Goal: Task Accomplishment & Management: Manage account settings

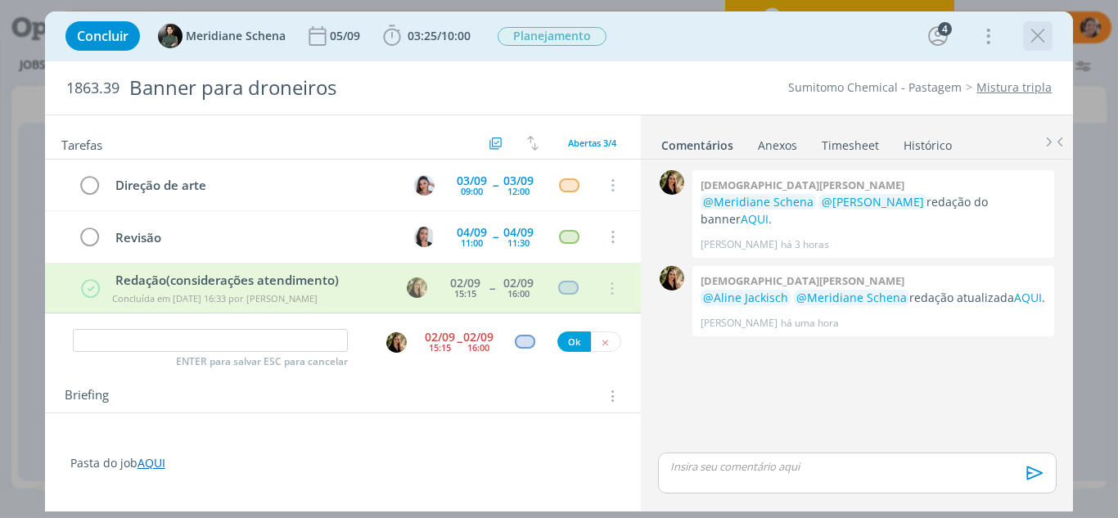
scroll to position [0, 2748]
click at [1035, 37] on icon "dialog" at bounding box center [1037, 36] width 25 height 25
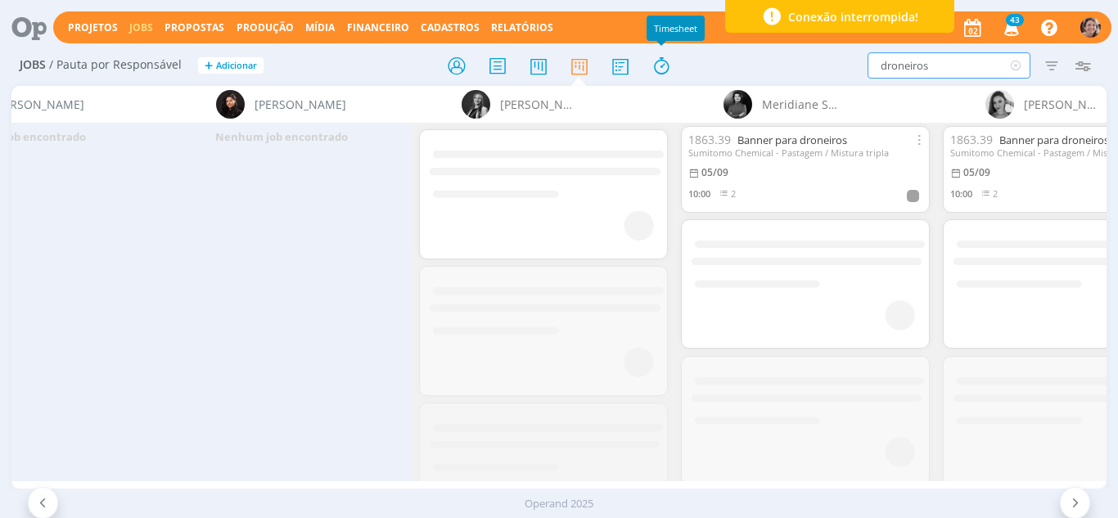
drag, startPoint x: 939, startPoint y: 67, endPoint x: 587, endPoint y: 45, distance: 353.4
click at [587, 45] on div "Projetos Jobs Propostas Produção Mídia Financeiro Cadastros Relatórios 43 Notif…" at bounding box center [559, 259] width 1118 height 518
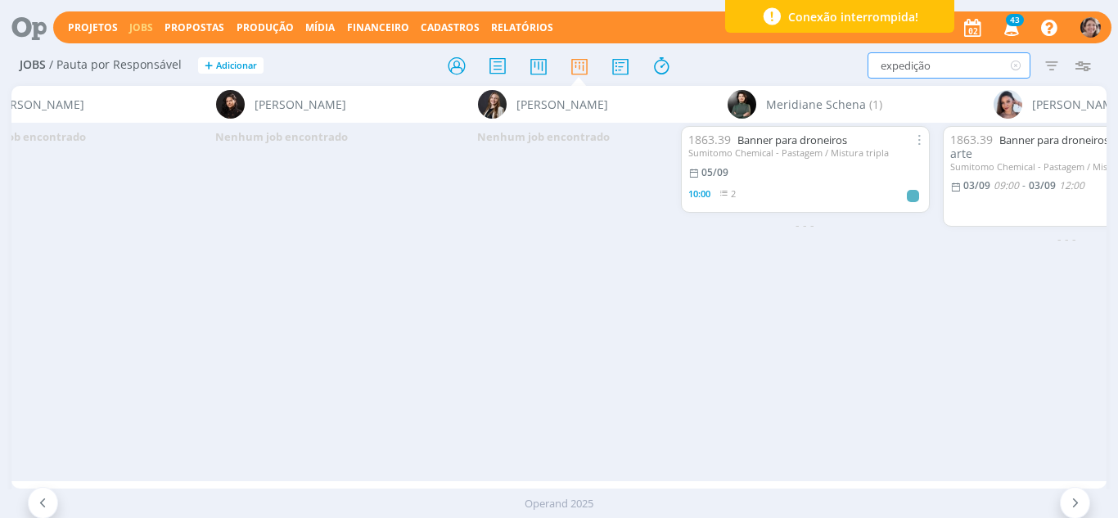
type input "expedição"
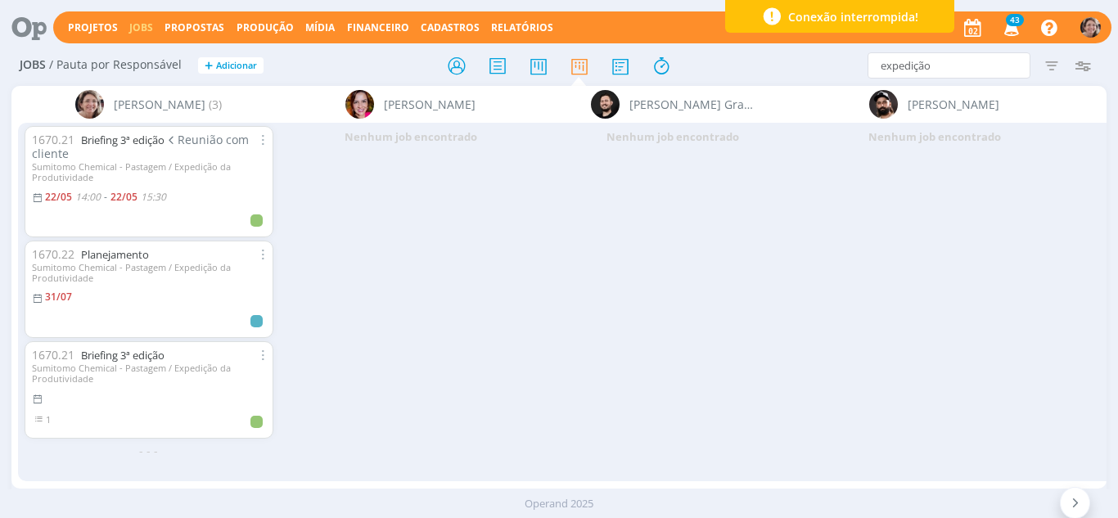
click at [117, 150] on div "1670.21 Briefing 3ª edição Reunião com cliente" at bounding box center [149, 147] width 234 height 28
click at [127, 133] on link "Briefing 3ª edição" at bounding box center [122, 140] width 83 height 15
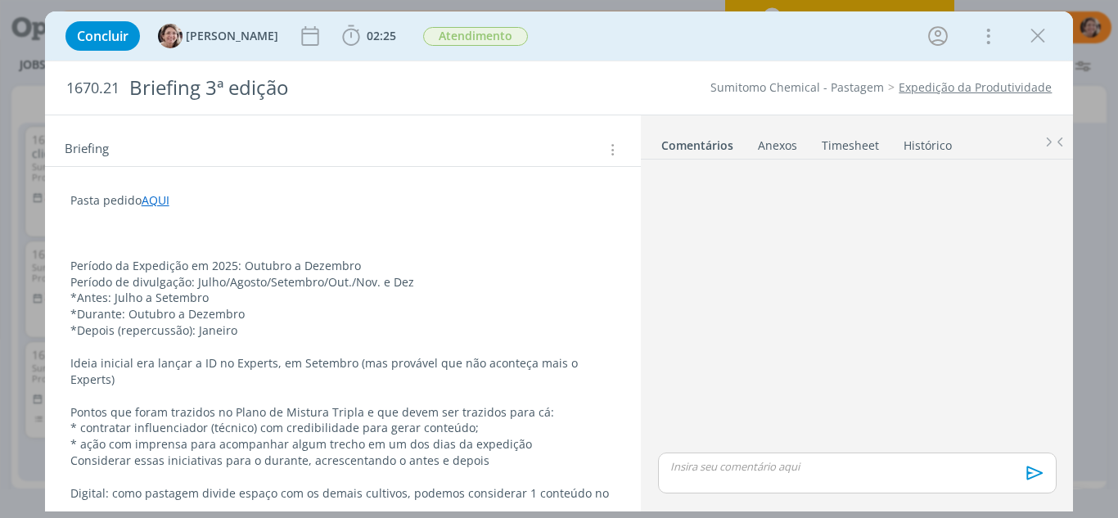
scroll to position [114, 0]
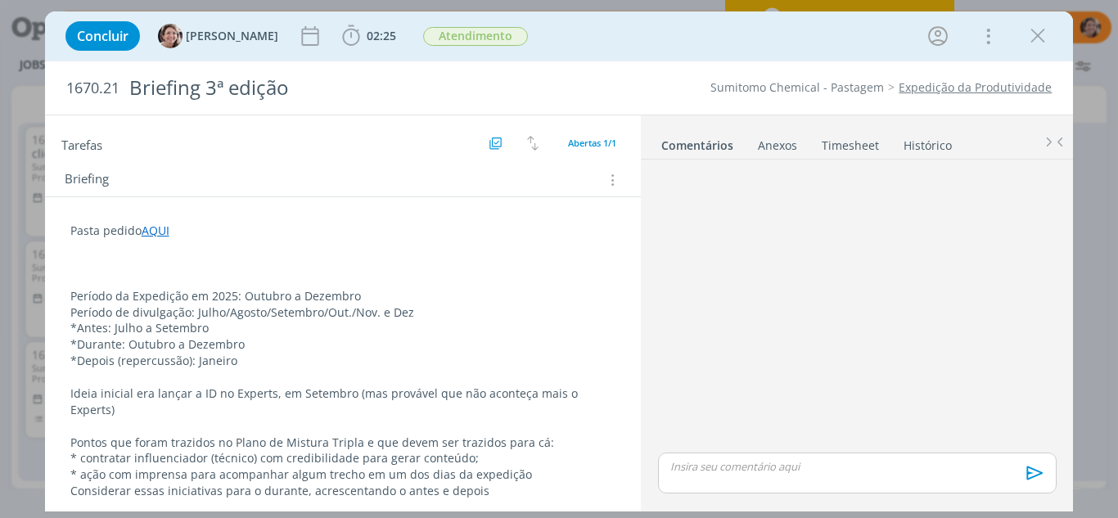
click at [168, 283] on p "dialog" at bounding box center [343, 280] width 546 height 16
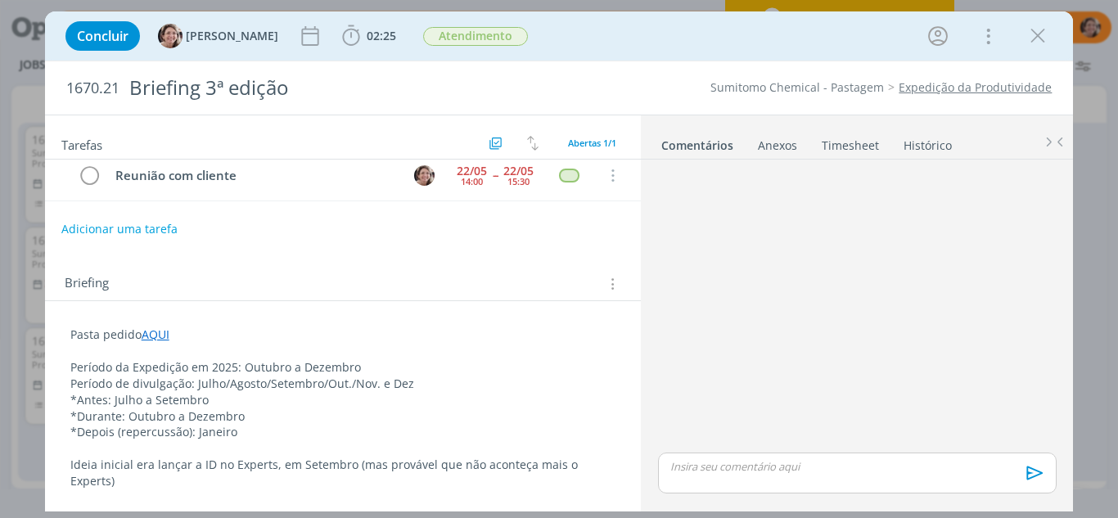
scroll to position [0, 0]
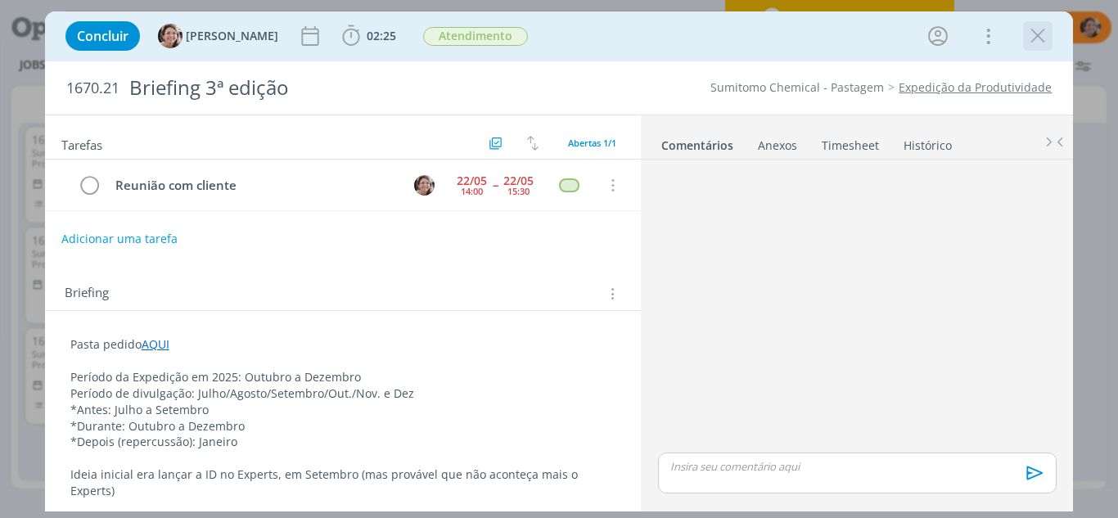
click at [1048, 34] on icon "dialog" at bounding box center [1037, 36] width 25 height 25
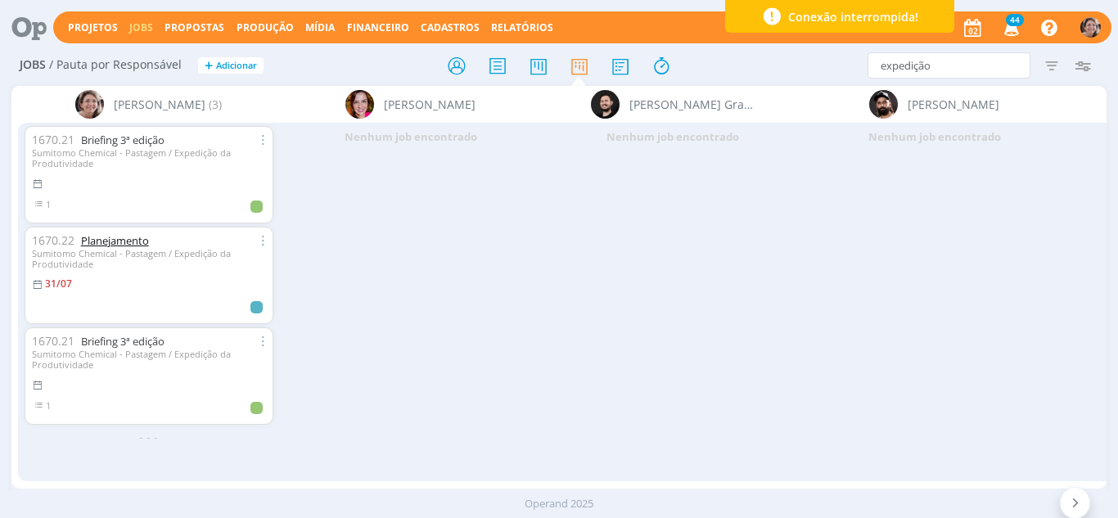
click at [116, 241] on link "Planejamento" at bounding box center [115, 240] width 68 height 15
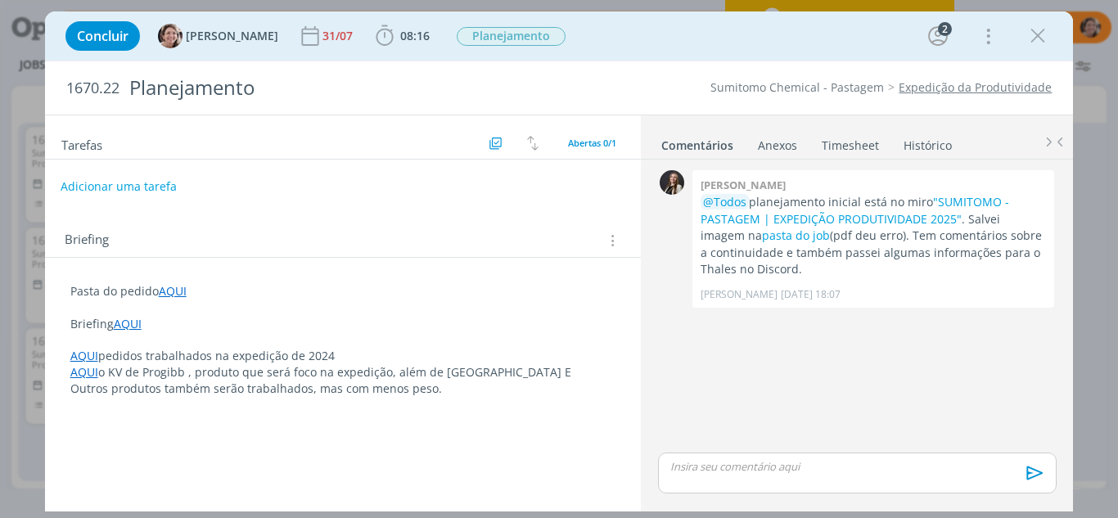
click at [160, 186] on button "Adicionar uma tarefa" at bounding box center [119, 187] width 116 height 28
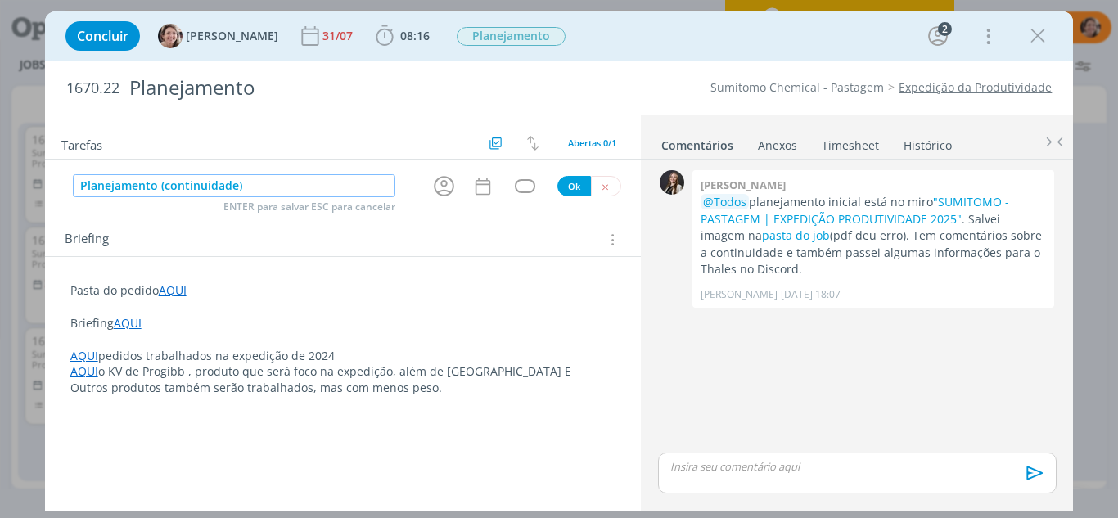
type input "Planejamento (continuidade)"
click at [441, 191] on icon "dialog" at bounding box center [444, 186] width 20 height 20
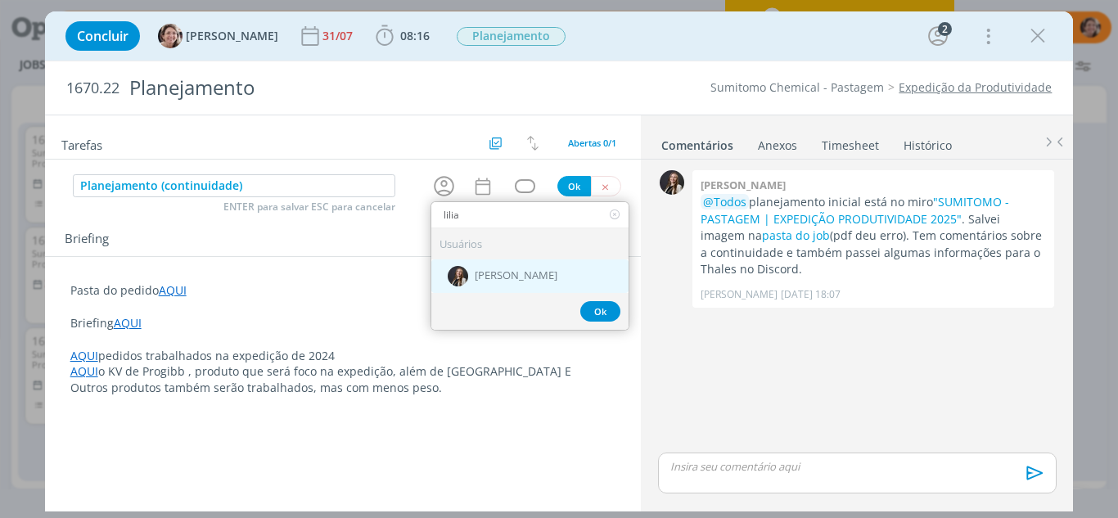
type input "lilia"
click at [483, 273] on span "[PERSON_NAME]" at bounding box center [516, 276] width 83 height 13
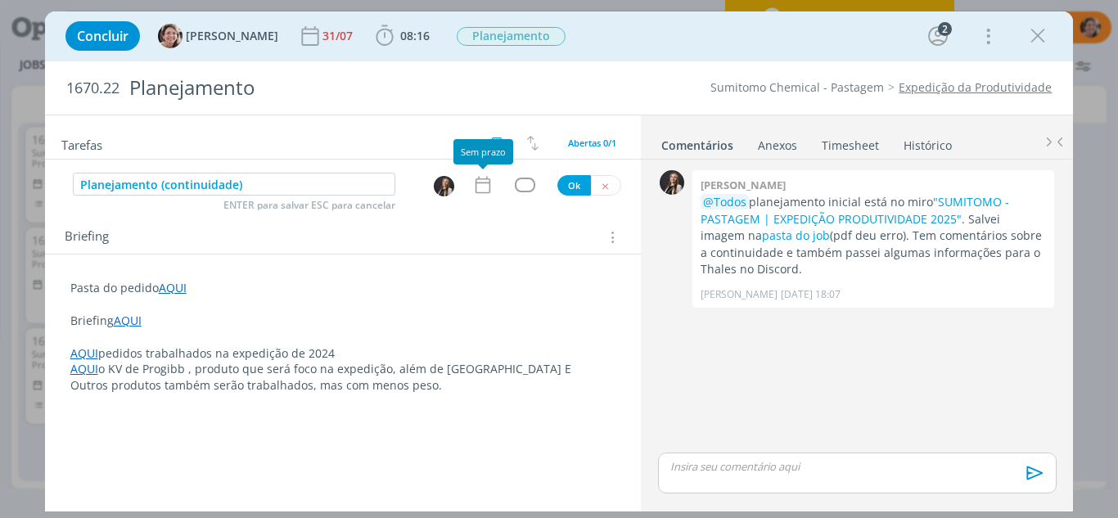
click at [486, 186] on icon "dialog" at bounding box center [482, 184] width 21 height 21
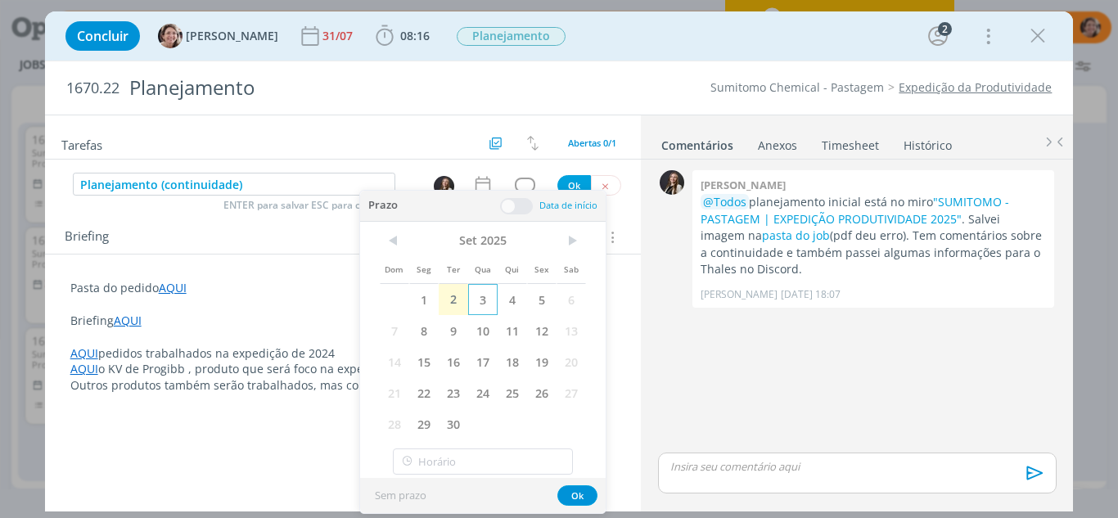
click at [486, 300] on span "3" at bounding box center [482, 299] width 29 height 31
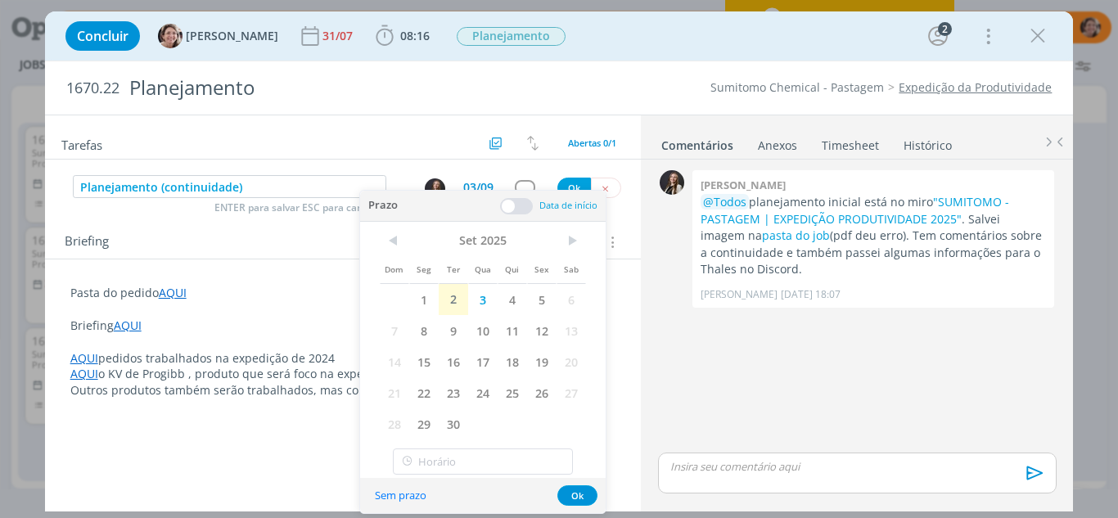
click at [513, 205] on span at bounding box center [516, 206] width 33 height 16
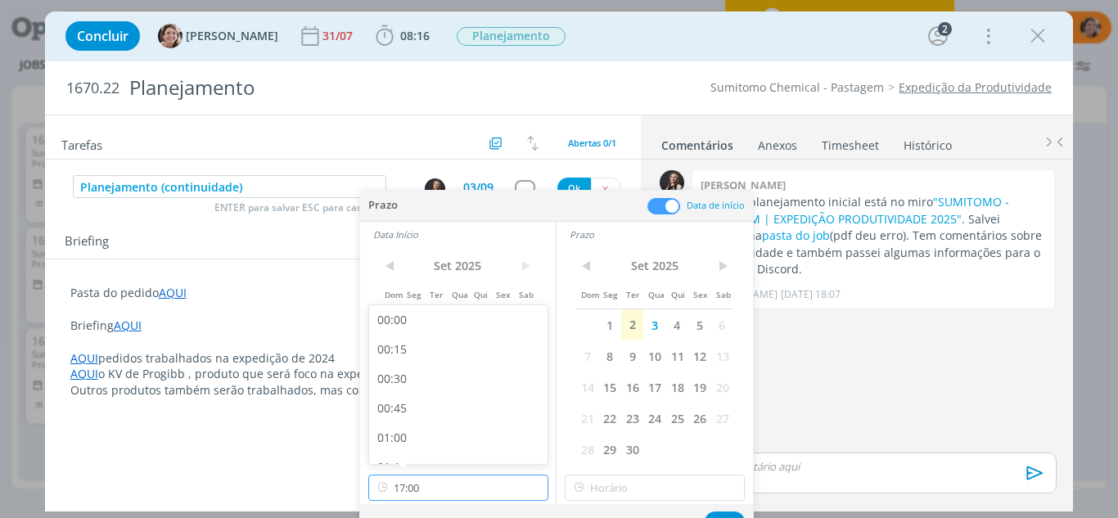
click at [426, 489] on input "17:00" at bounding box center [458, 488] width 180 height 26
click at [436, 376] on div "13:00" at bounding box center [460, 381] width 183 height 29
type input "13:00"
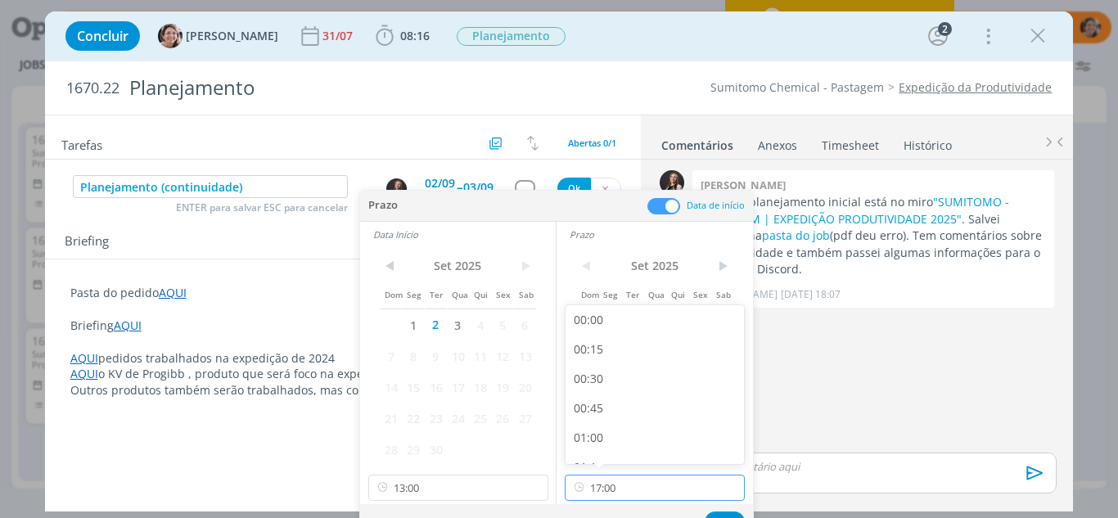
click at [643, 493] on input "17:00" at bounding box center [655, 488] width 180 height 26
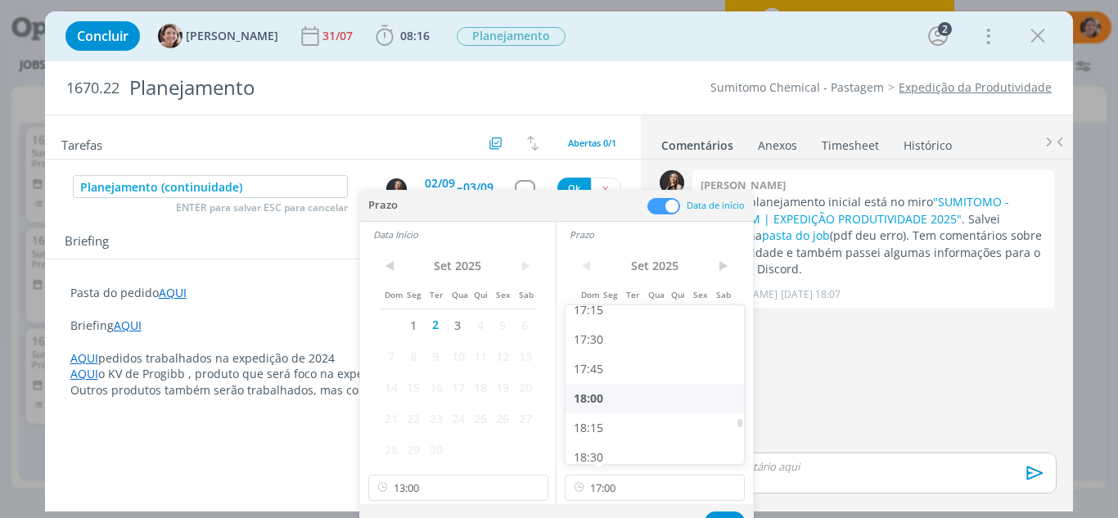
click at [611, 396] on div "18:00" at bounding box center [656, 398] width 183 height 29
type input "18:00"
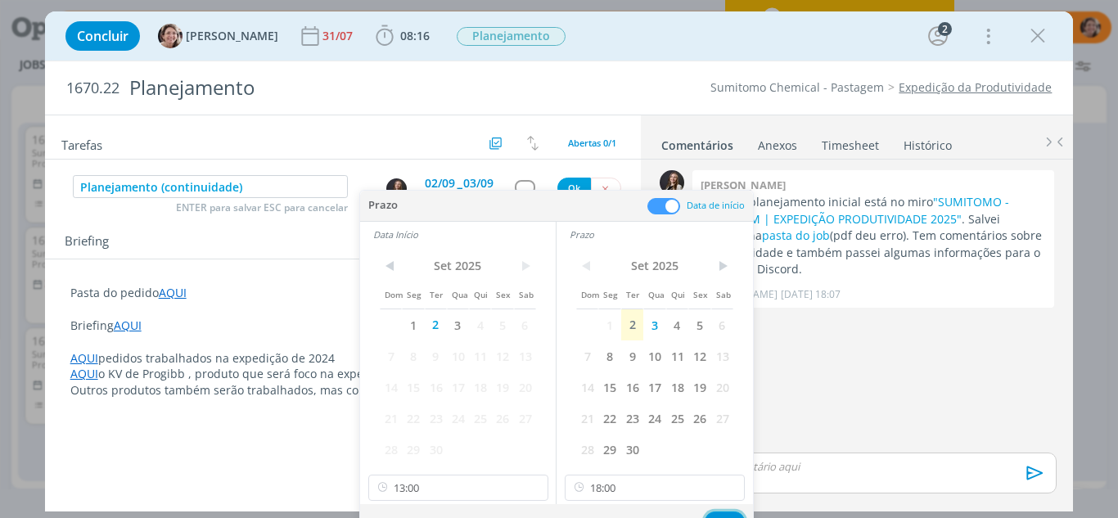
click at [718, 513] on button "Ok" at bounding box center [725, 521] width 40 height 20
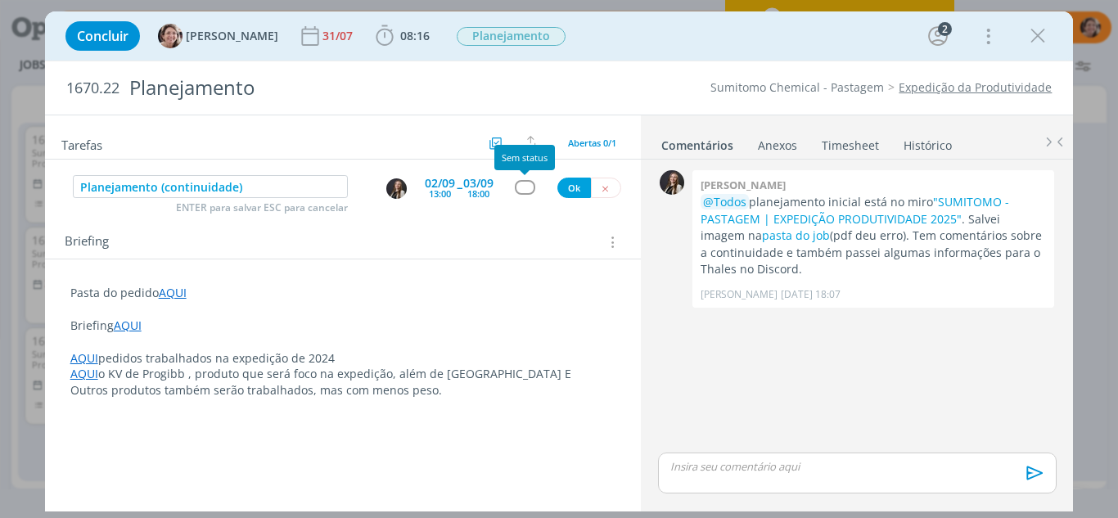
click at [516, 186] on div "dialog" at bounding box center [525, 187] width 20 height 14
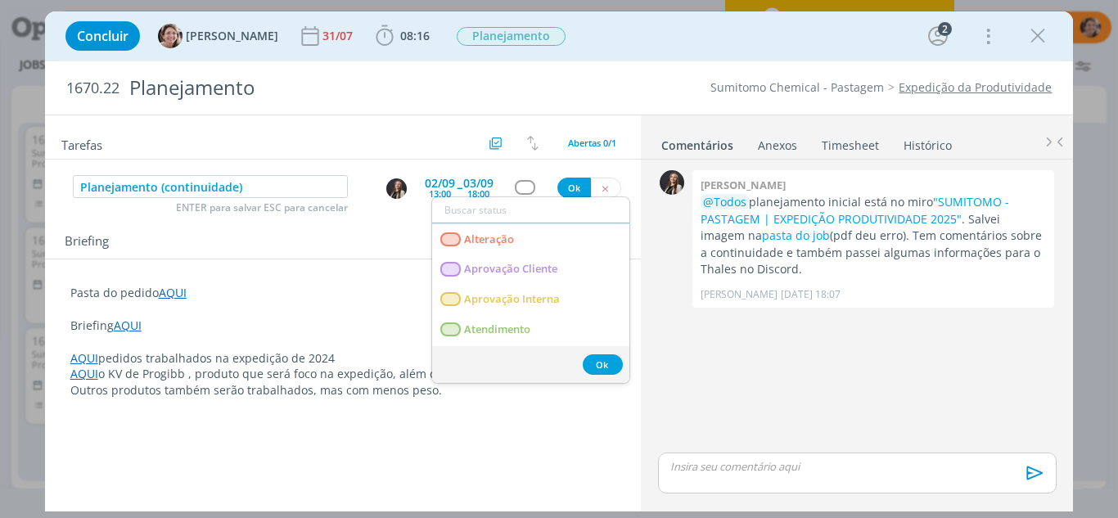
scroll to position [0, 0]
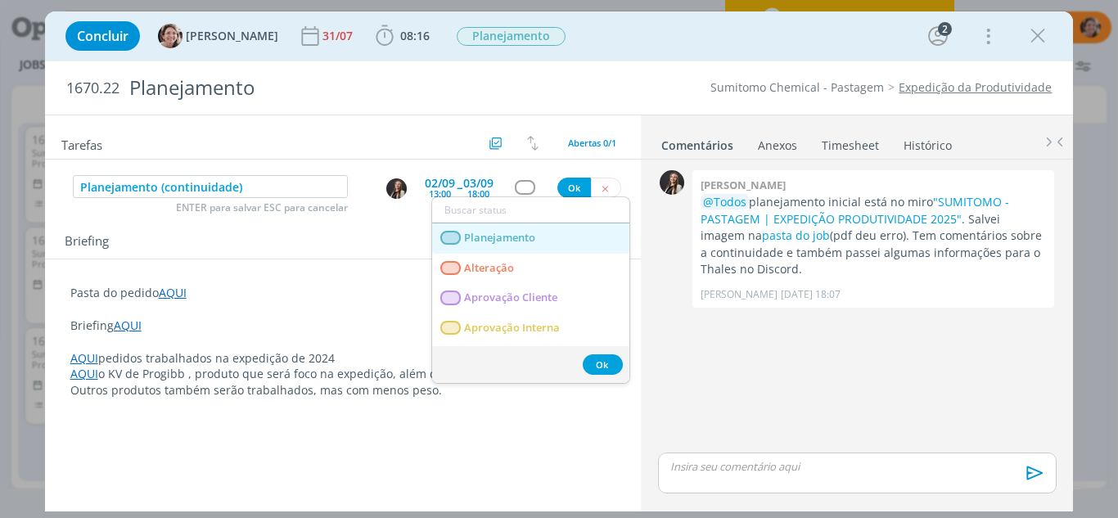
click at [526, 238] on span "Planejamento" at bounding box center [499, 238] width 71 height 13
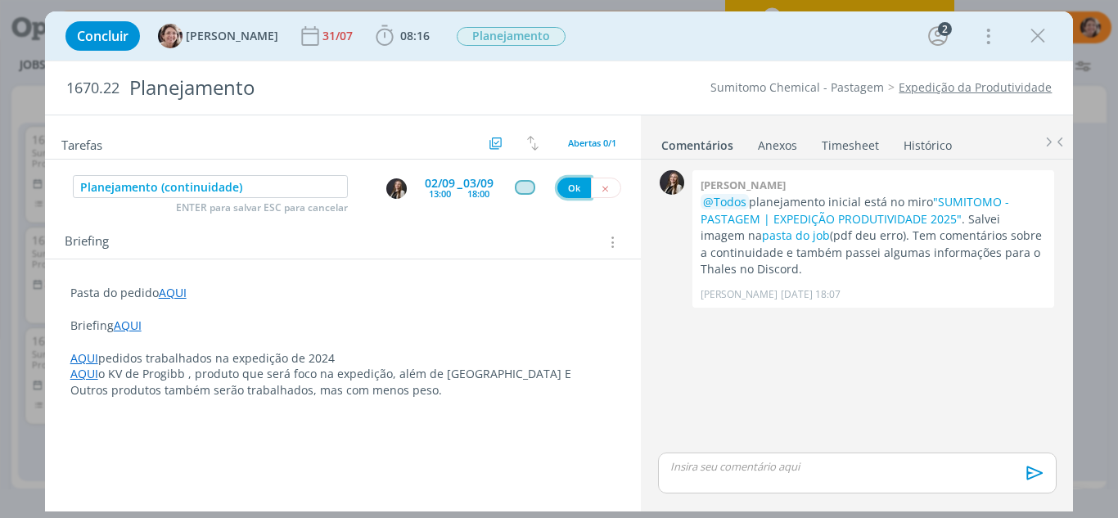
click at [574, 178] on button "Ok" at bounding box center [574, 188] width 34 height 20
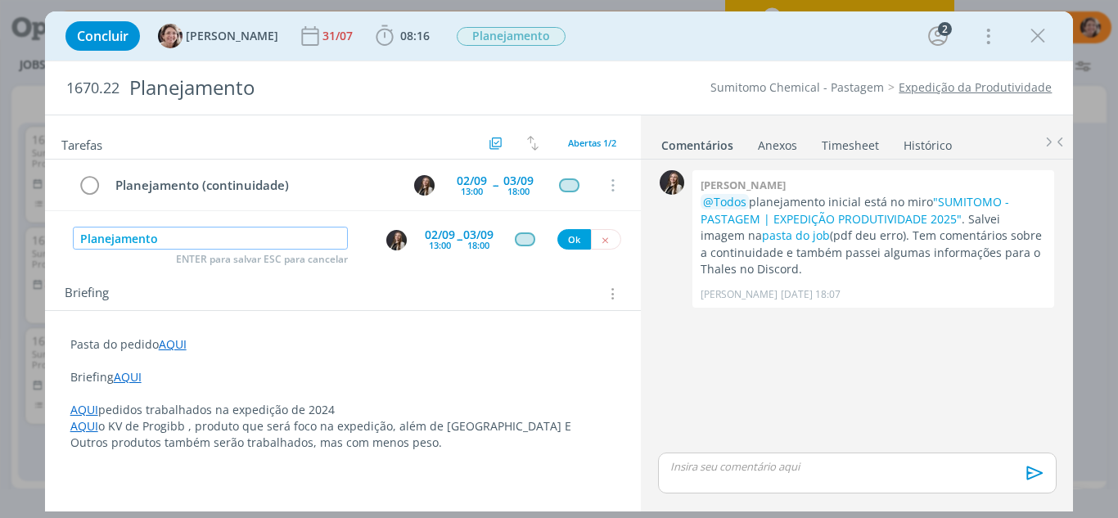
click at [403, 239] on img "dialog" at bounding box center [396, 240] width 20 height 20
type input "Planejamento"
click at [431, 241] on div "13:00" at bounding box center [440, 245] width 22 height 9
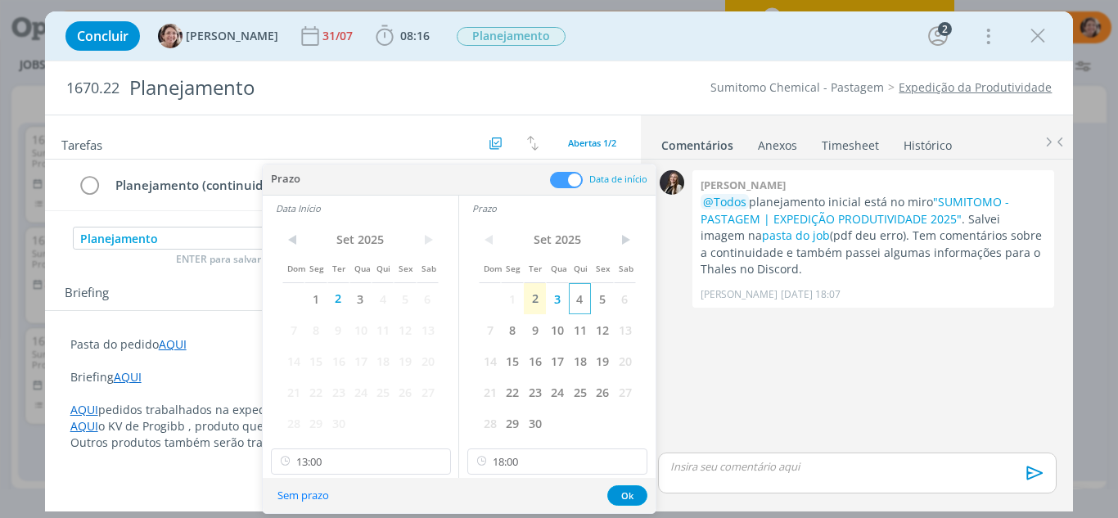
click at [579, 300] on span "4" at bounding box center [580, 298] width 22 height 31
click at [377, 304] on span "4" at bounding box center [383, 298] width 22 height 31
click at [331, 461] on input "13:00" at bounding box center [361, 461] width 180 height 26
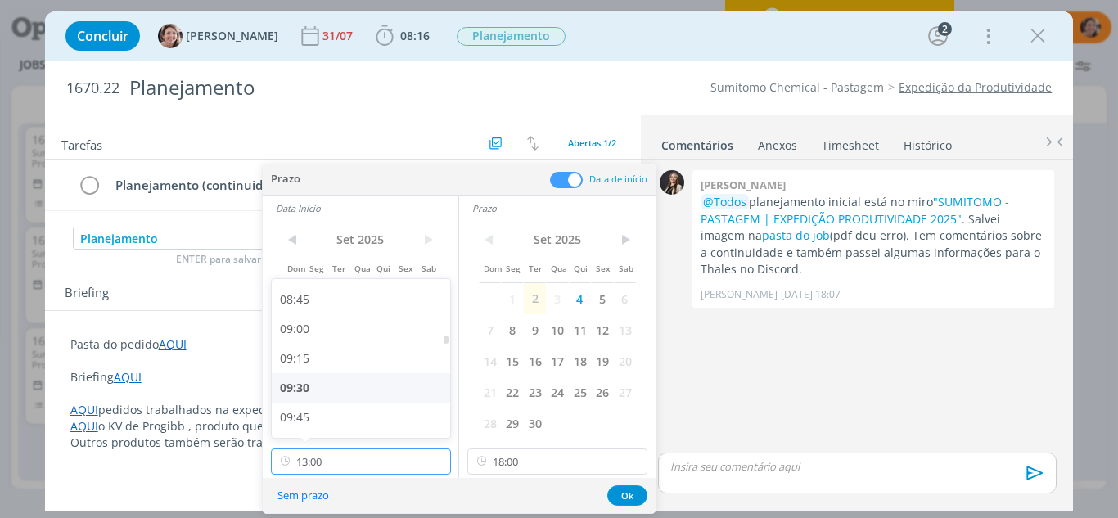
scroll to position [998, 0]
drag, startPoint x: 314, startPoint y: 349, endPoint x: 456, endPoint y: 380, distance: 144.8
click at [314, 350] on div "09:00" at bounding box center [363, 355] width 183 height 29
type input "09:00"
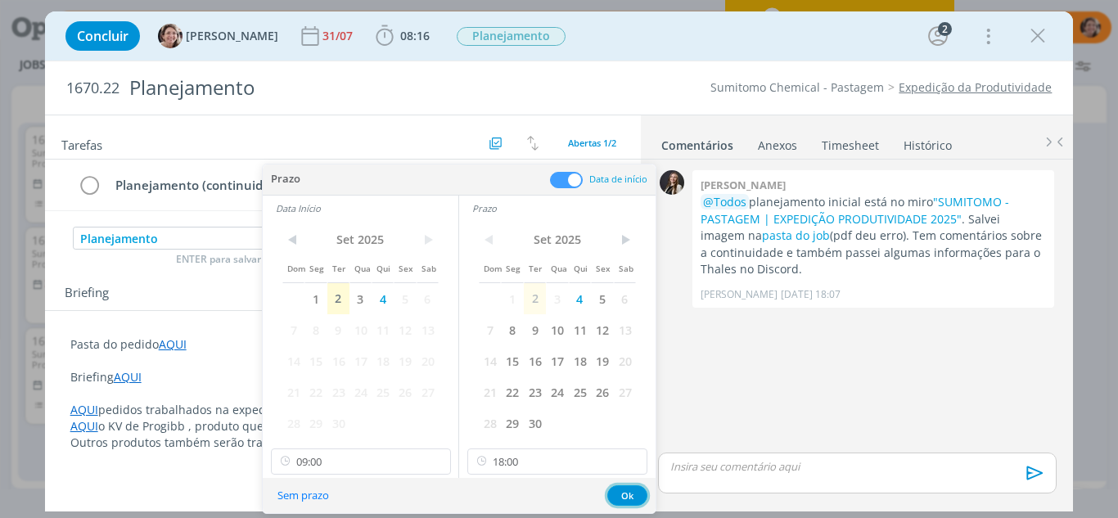
click at [634, 489] on button "Ok" at bounding box center [627, 495] width 40 height 20
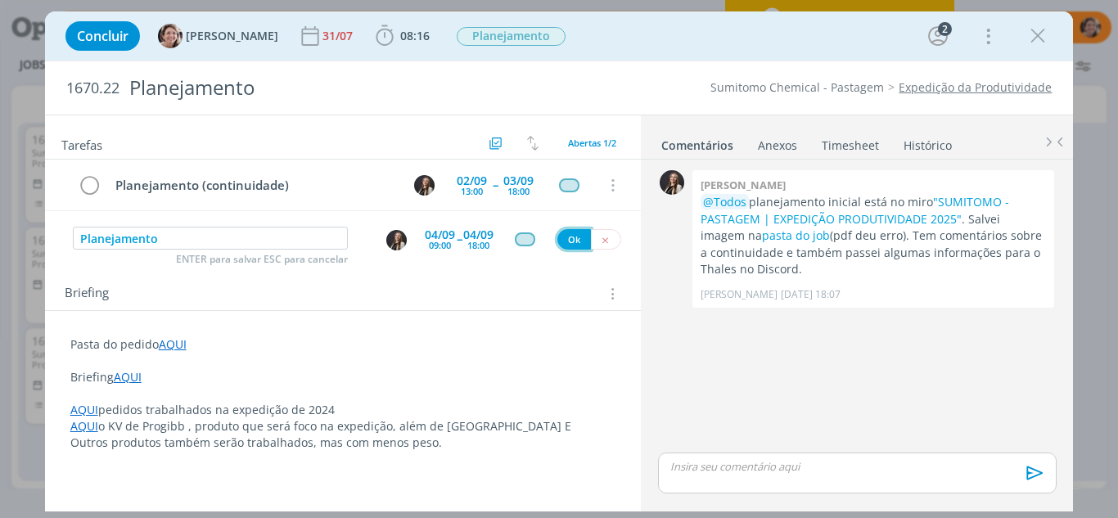
click at [575, 242] on button "Ok" at bounding box center [574, 239] width 34 height 20
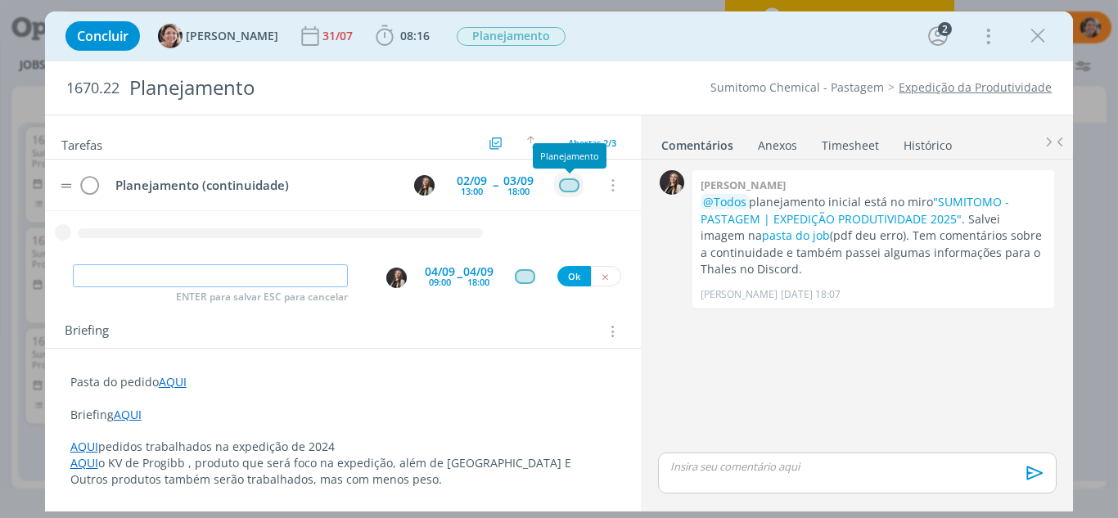
click at [574, 182] on div "dialog" at bounding box center [569, 185] width 20 height 14
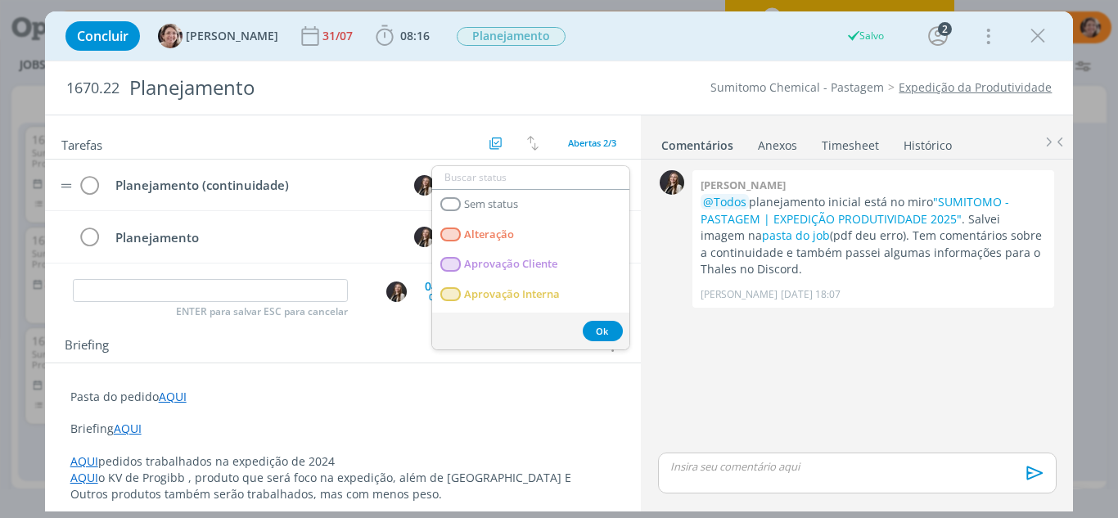
click at [340, 197] on td "Planejamento (continuidade)" at bounding box center [251, 185] width 291 height 29
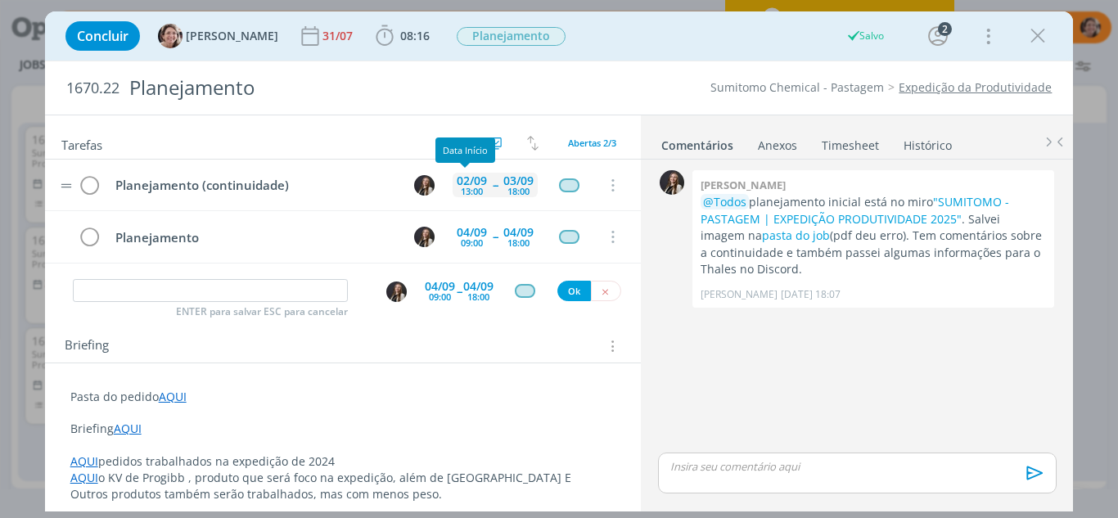
click at [466, 181] on div "02/09" at bounding box center [472, 180] width 30 height 11
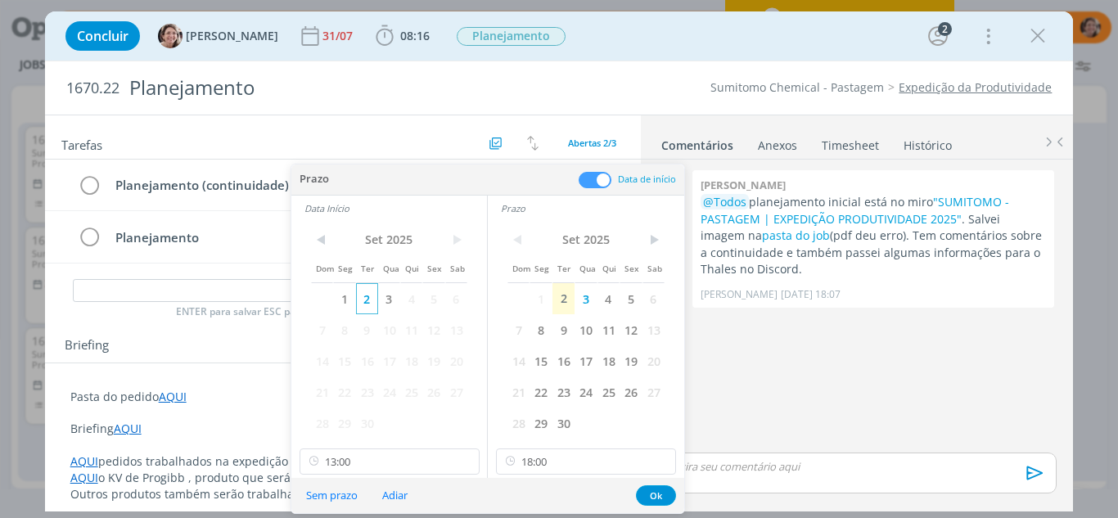
click at [373, 298] on span "2" at bounding box center [367, 298] width 22 height 31
click at [668, 495] on button "Ok" at bounding box center [656, 495] width 40 height 20
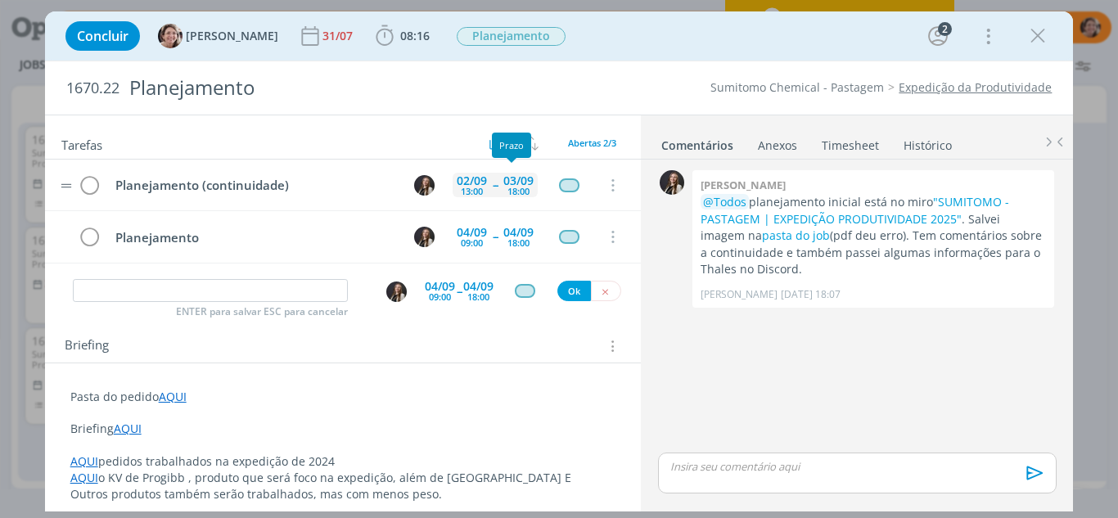
click at [505, 184] on div "03/09" at bounding box center [518, 180] width 30 height 11
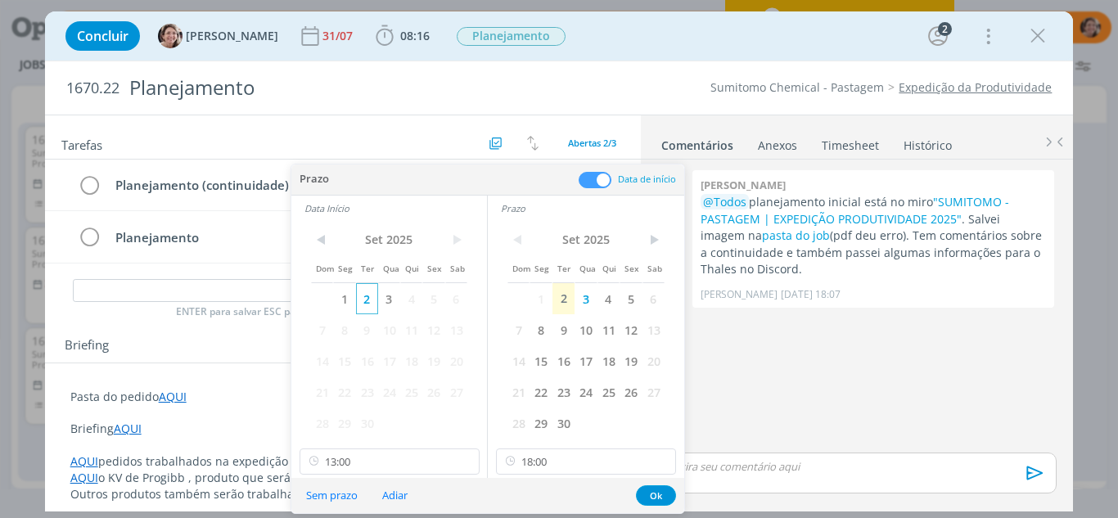
click at [372, 298] on span "2" at bounding box center [367, 298] width 22 height 31
click at [655, 494] on button "Ok" at bounding box center [656, 495] width 40 height 20
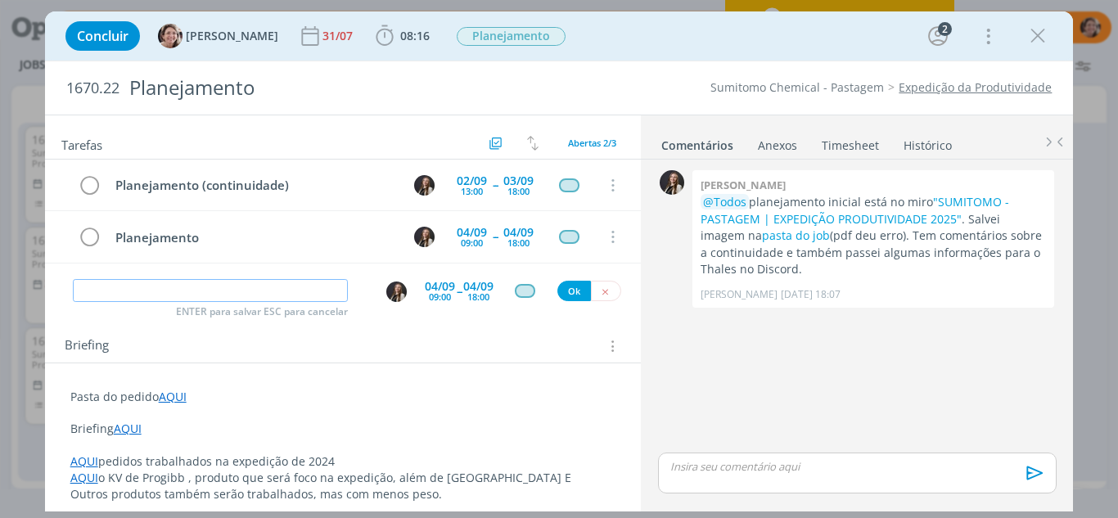
click at [202, 286] on input "dialog" at bounding box center [211, 290] width 276 height 23
type input "Planejamento"
click at [430, 295] on div "09:00" at bounding box center [440, 296] width 22 height 9
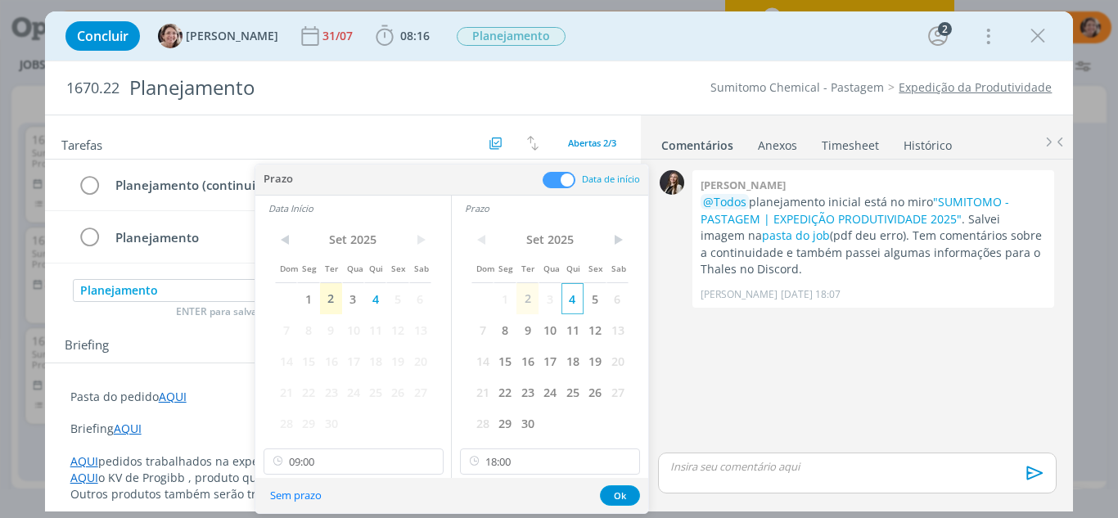
click at [570, 307] on span "4" at bounding box center [572, 298] width 22 height 31
click at [375, 308] on span "4" at bounding box center [375, 298] width 22 height 31
click at [600, 304] on span "5" at bounding box center [594, 298] width 22 height 31
click at [396, 294] on span "5" at bounding box center [397, 298] width 22 height 31
click at [615, 491] on button "Ok" at bounding box center [620, 495] width 40 height 20
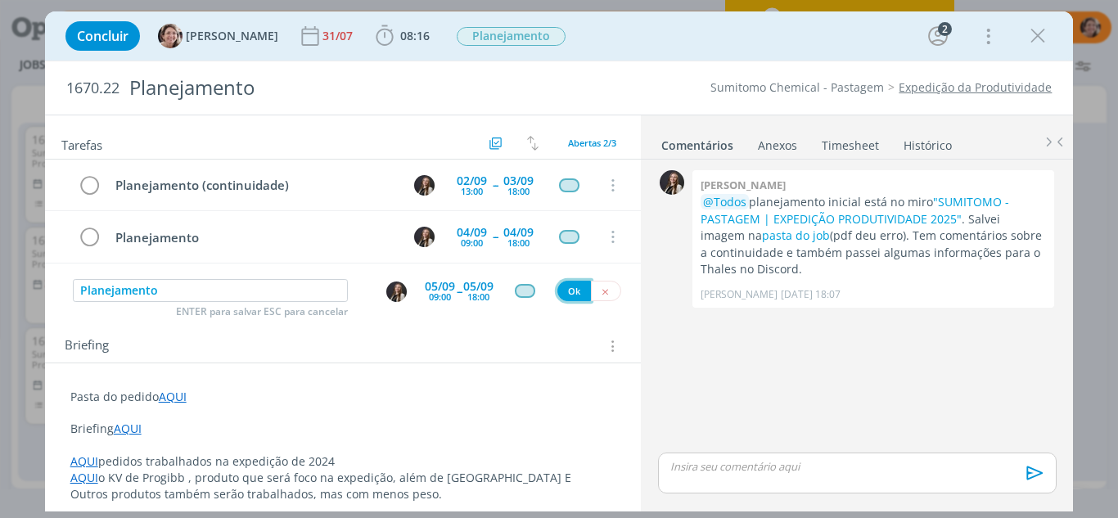
click at [563, 294] on button "Ok" at bounding box center [574, 291] width 34 height 20
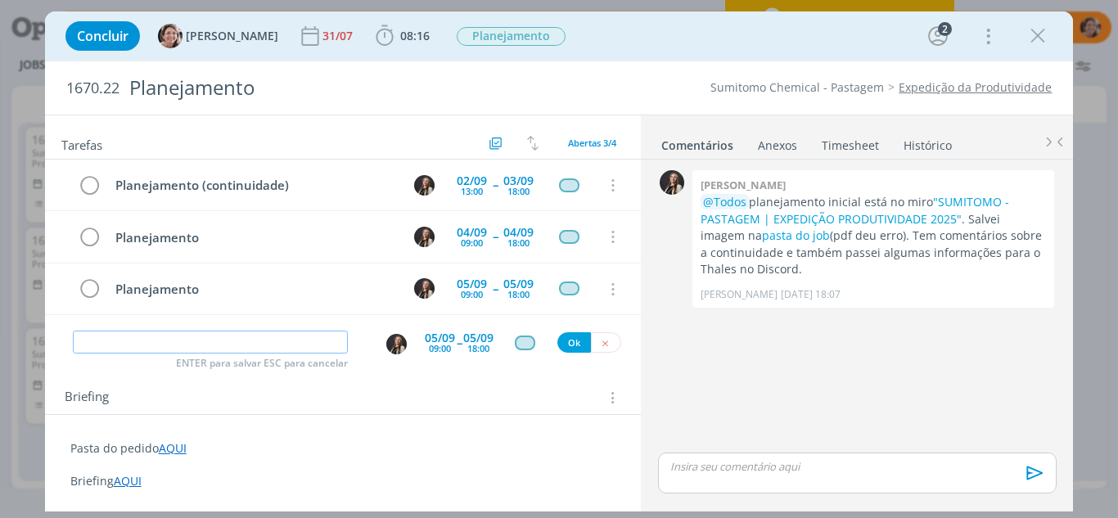
click at [150, 343] on input "dialog" at bounding box center [211, 342] width 276 height 23
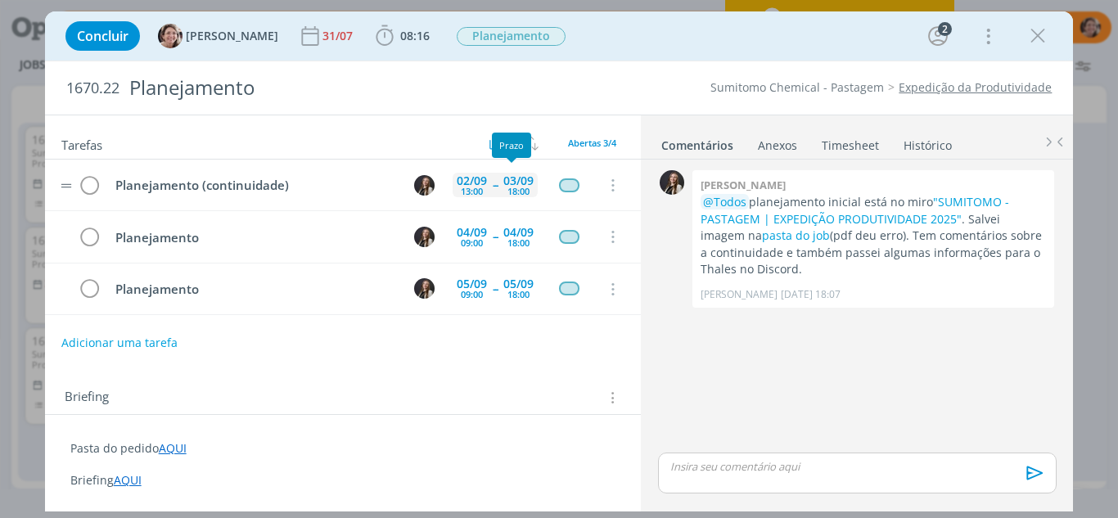
click at [511, 182] on div "03/09" at bounding box center [518, 180] width 30 height 11
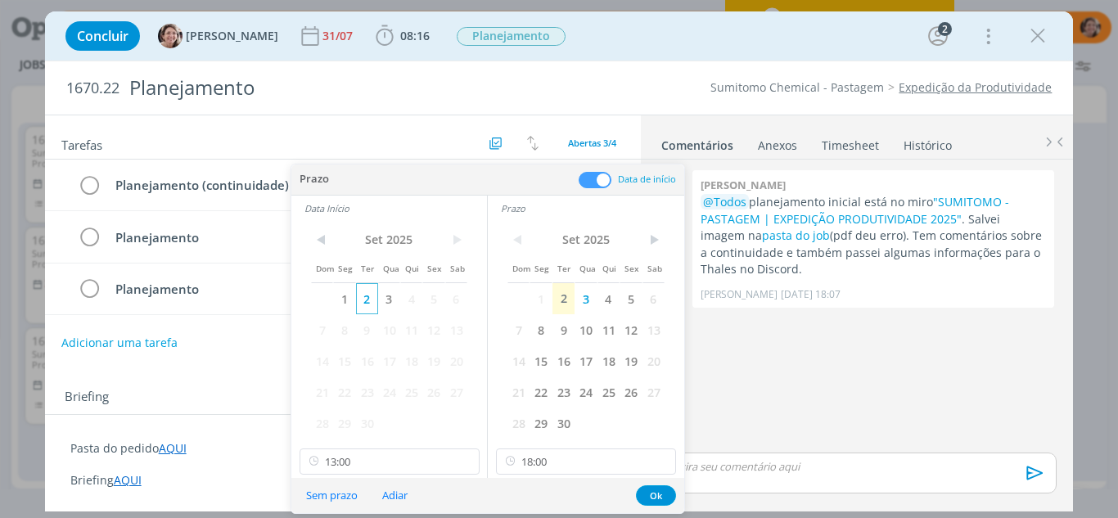
click at [366, 304] on span "2" at bounding box center [367, 298] width 22 height 31
click at [560, 293] on span "2" at bounding box center [563, 298] width 22 height 31
click at [654, 494] on button "Ok" at bounding box center [656, 495] width 40 height 20
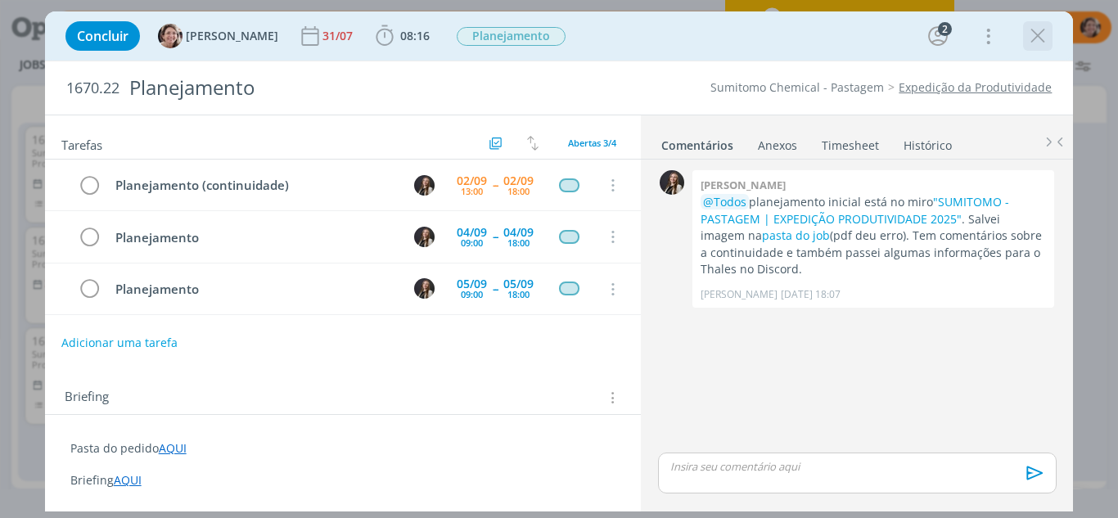
click at [1034, 38] on icon "dialog" at bounding box center [1037, 36] width 25 height 25
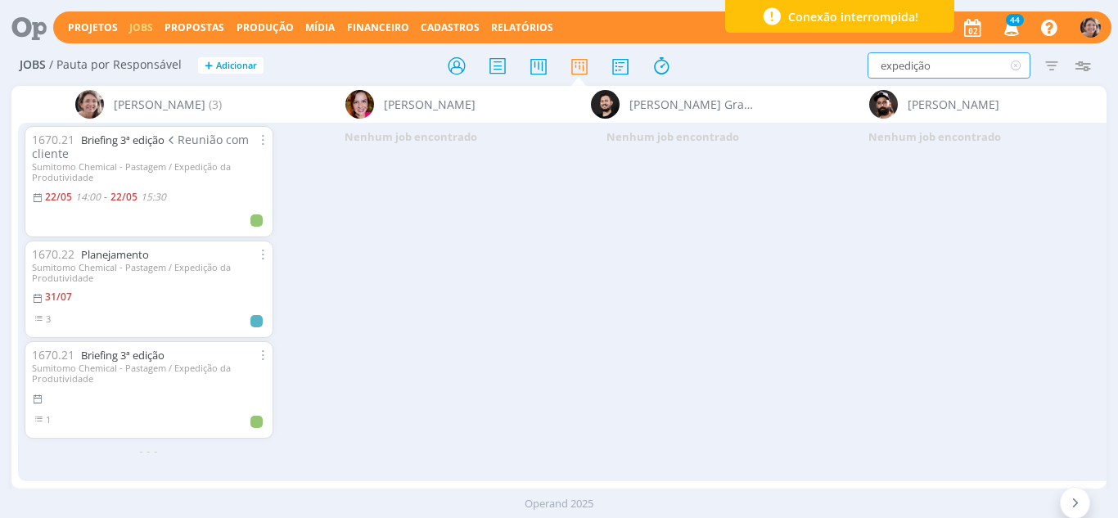
drag, startPoint x: 912, startPoint y: 70, endPoint x: 835, endPoint y: 74, distance: 77.8
click at [835, 74] on div "expedição Filtrar Filtrar Limpar expedição Tipo Jobs e Tarefas Data Personaliza…" at bounding box center [924, 65] width 349 height 26
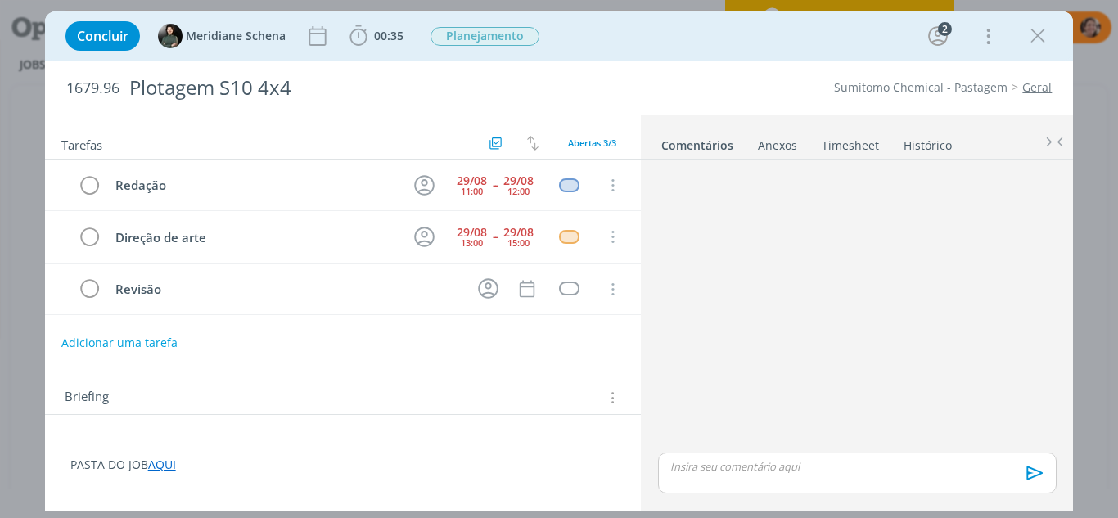
scroll to position [409, 0]
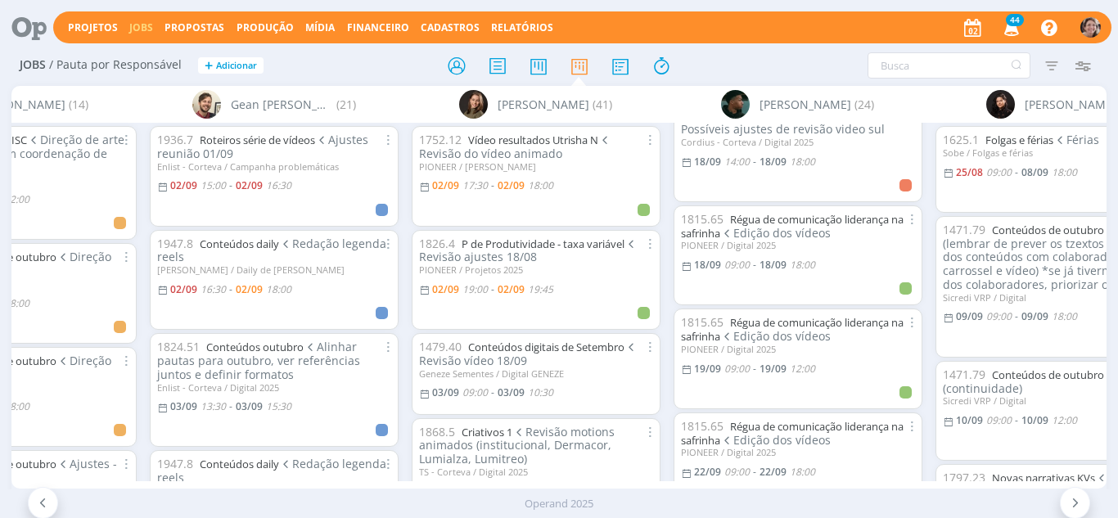
scroll to position [1473, 0]
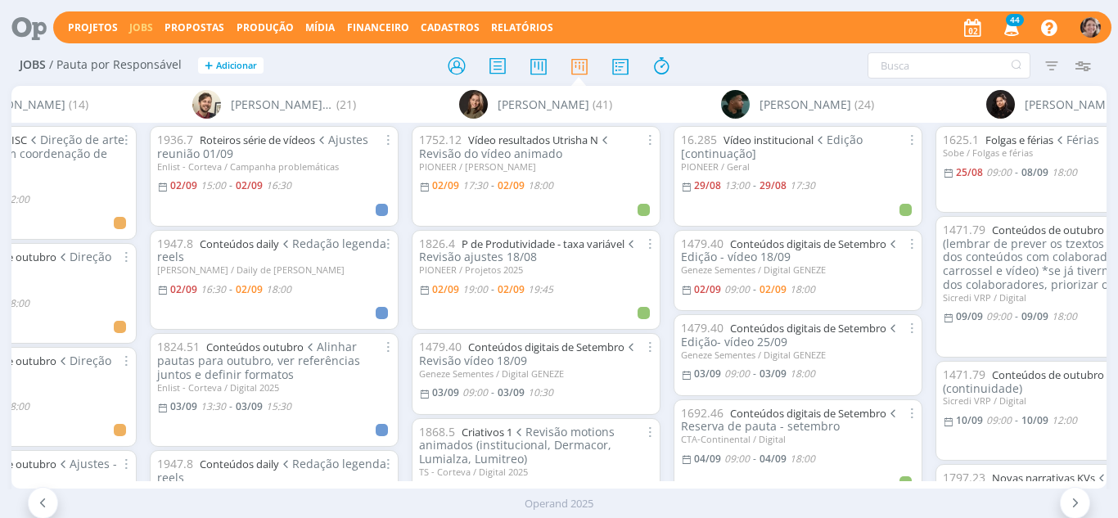
scroll to position [1473, 0]
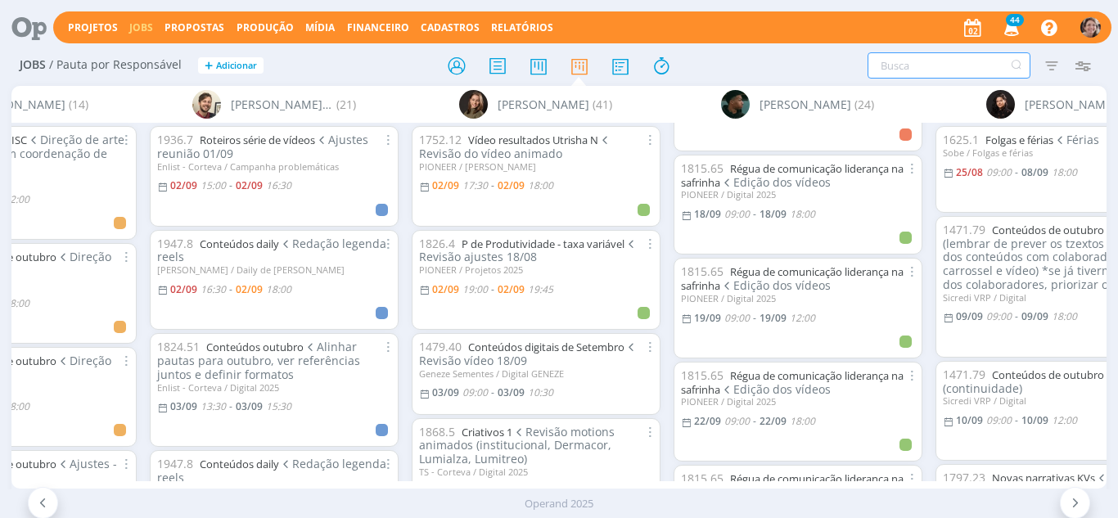
click at [956, 69] on input "text" at bounding box center [948, 65] width 163 height 26
type input "s"
type input "video case"
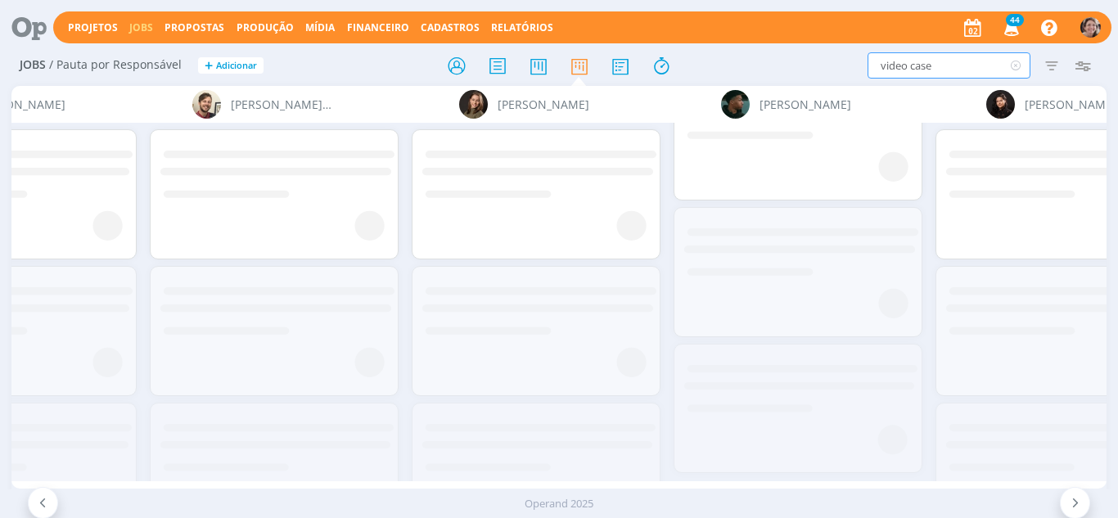
scroll to position [0, 0]
